Goal: Find specific page/section: Find specific page/section

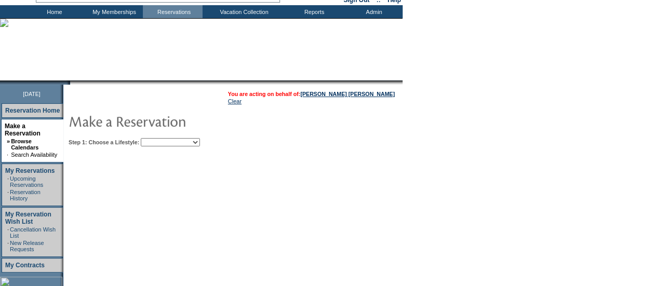
scroll to position [55, 0]
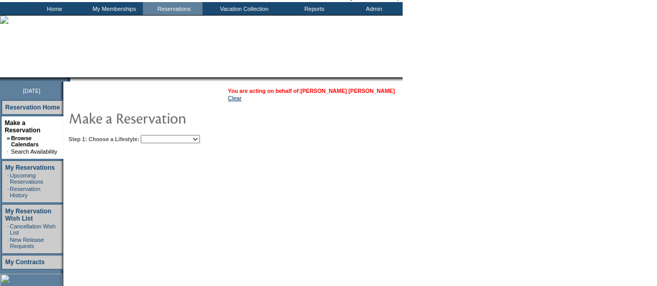
click at [379, 90] on link "[PERSON_NAME] [PERSON_NAME]" at bounding box center [347, 91] width 95 height 6
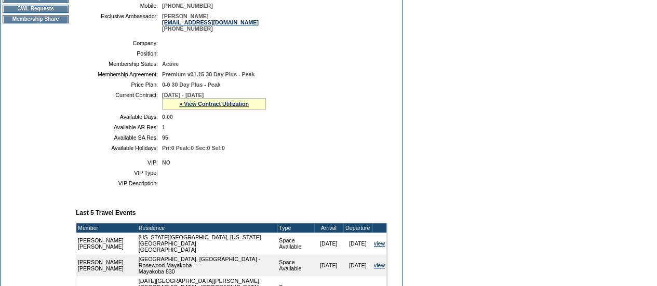
scroll to position [194, 0]
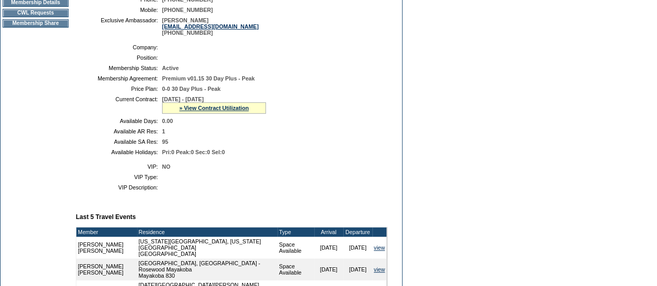
click at [223, 114] on div "» View Contract Utilization" at bounding box center [214, 107] width 104 height 11
click at [223, 111] on link "» View Contract Utilization" at bounding box center [214, 108] width 70 height 6
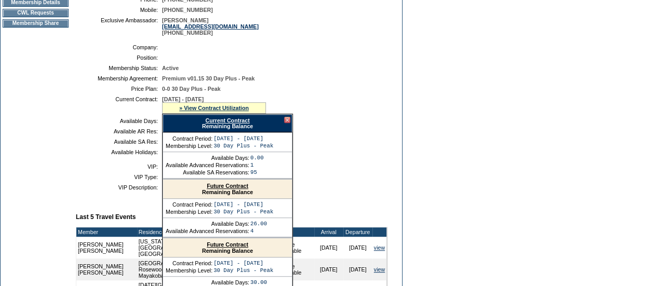
click at [223, 124] on link "Current Contract" at bounding box center [227, 120] width 44 height 6
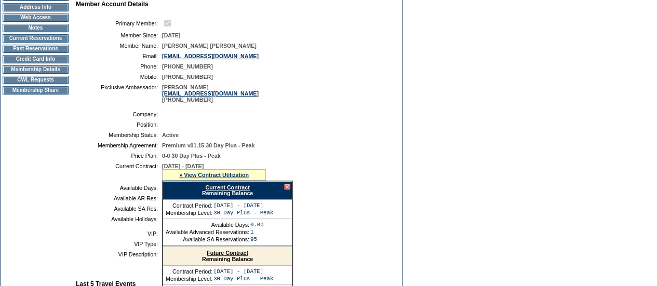
scroll to position [126, 0]
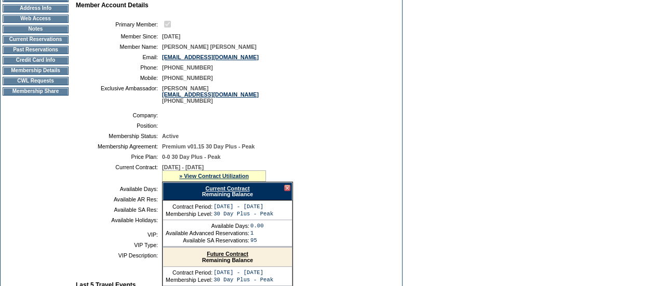
click at [44, 73] on td "Membership Details" at bounding box center [36, 70] width 66 height 8
